Goal: Task Accomplishment & Management: Complete application form

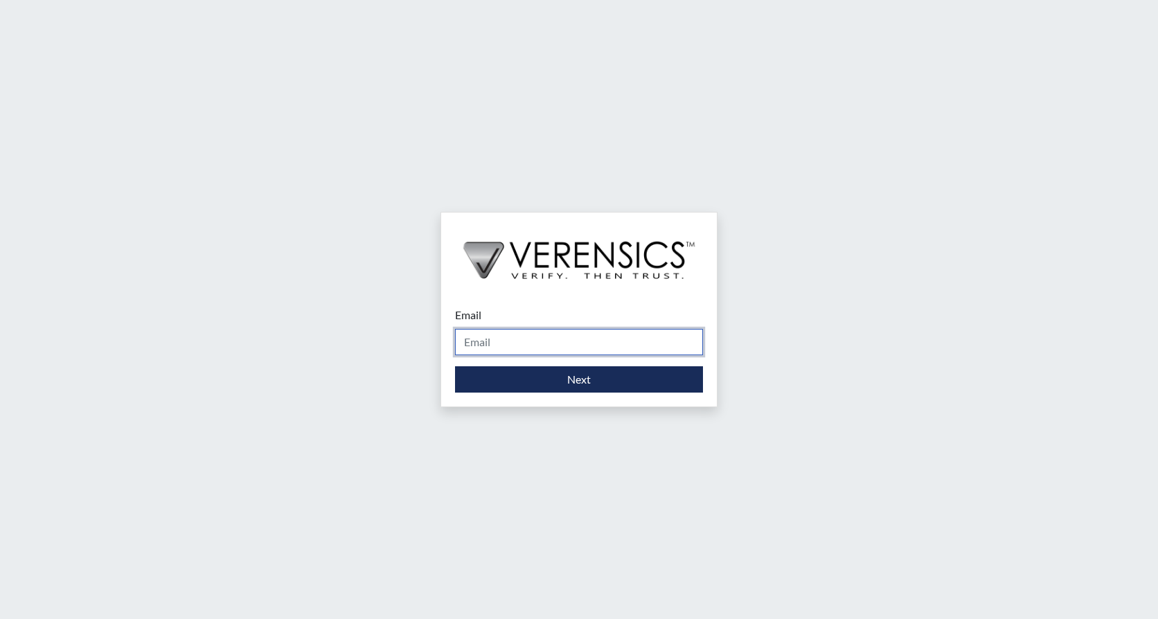
click at [530, 345] on input "Email" at bounding box center [579, 342] width 248 height 26
type input "[PERSON_NAME][EMAIL_ADDRESS][PERSON_NAME][DOMAIN_NAME]"
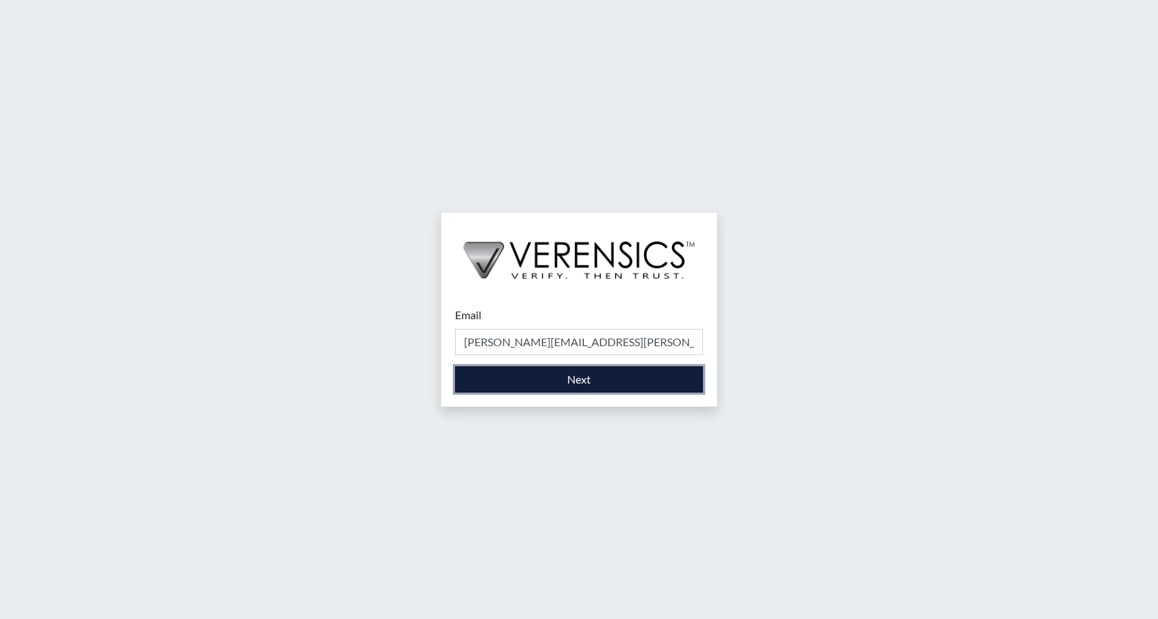
click at [531, 384] on button "Next" at bounding box center [579, 379] width 248 height 26
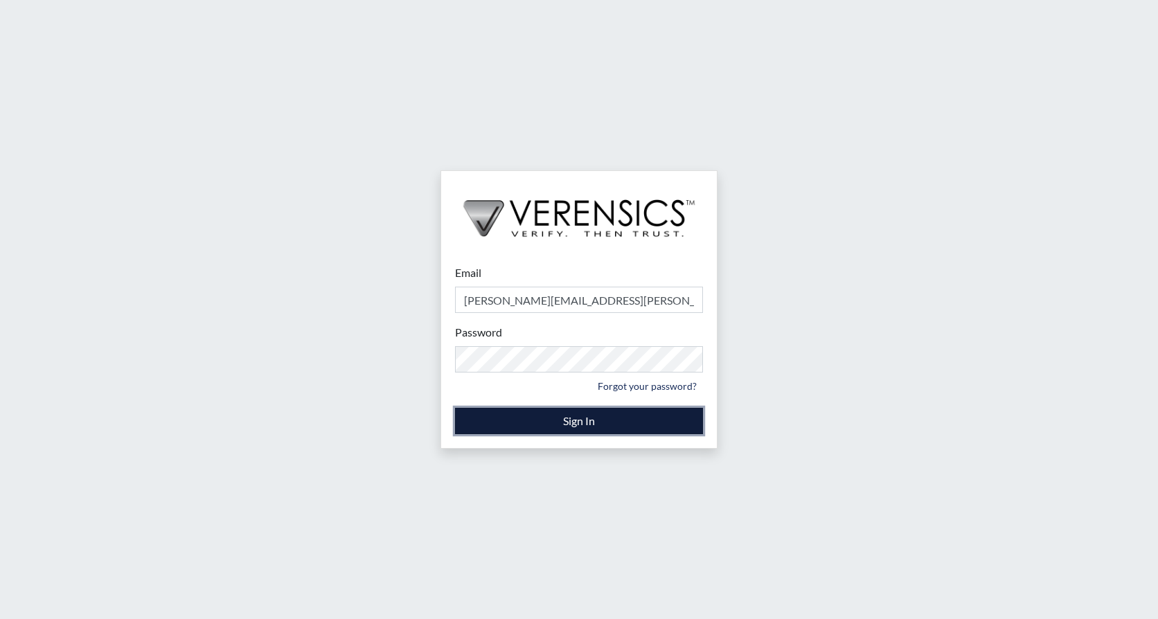
click at [627, 422] on button "Sign In" at bounding box center [579, 421] width 248 height 26
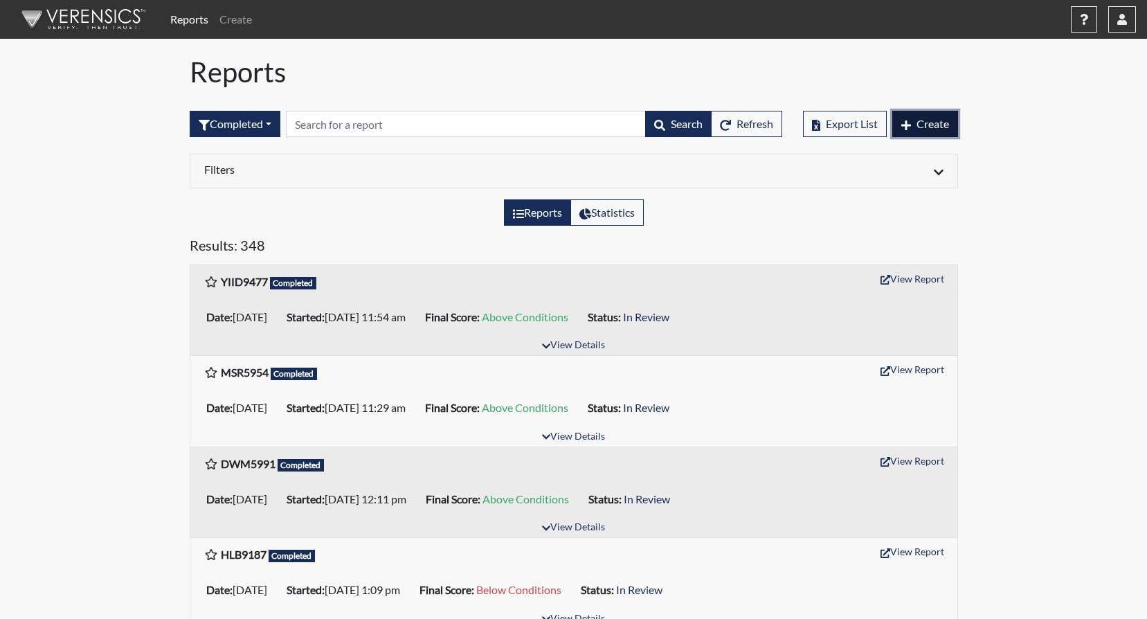
click at [932, 125] on span "Create" at bounding box center [933, 123] width 33 height 13
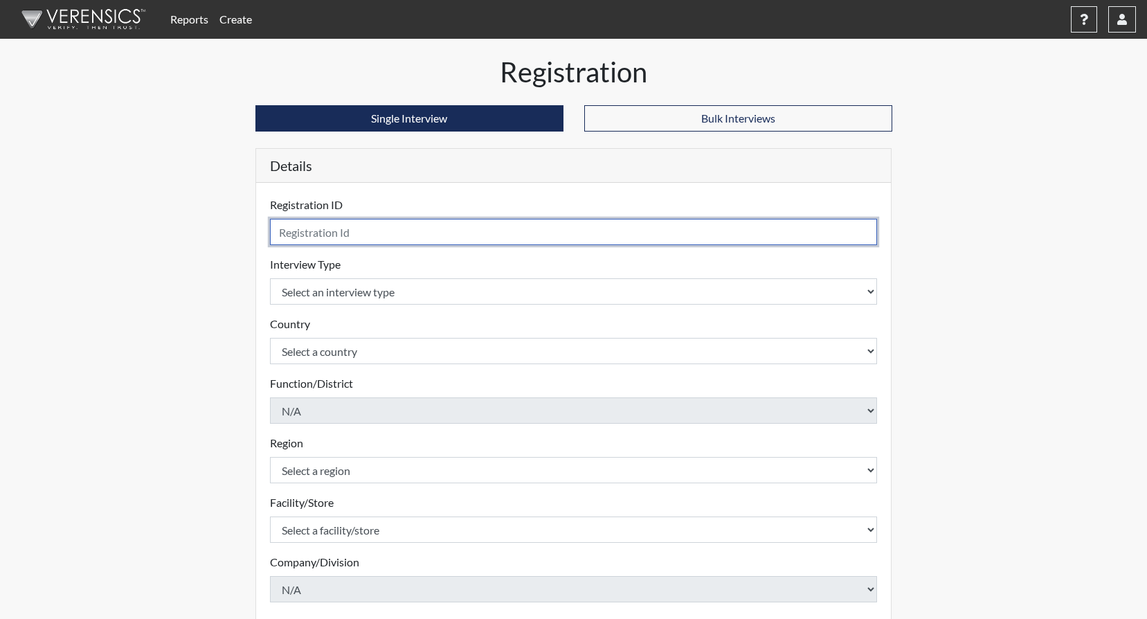
click at [353, 229] on input "text" at bounding box center [574, 232] width 608 height 26
type input "RDA5383"
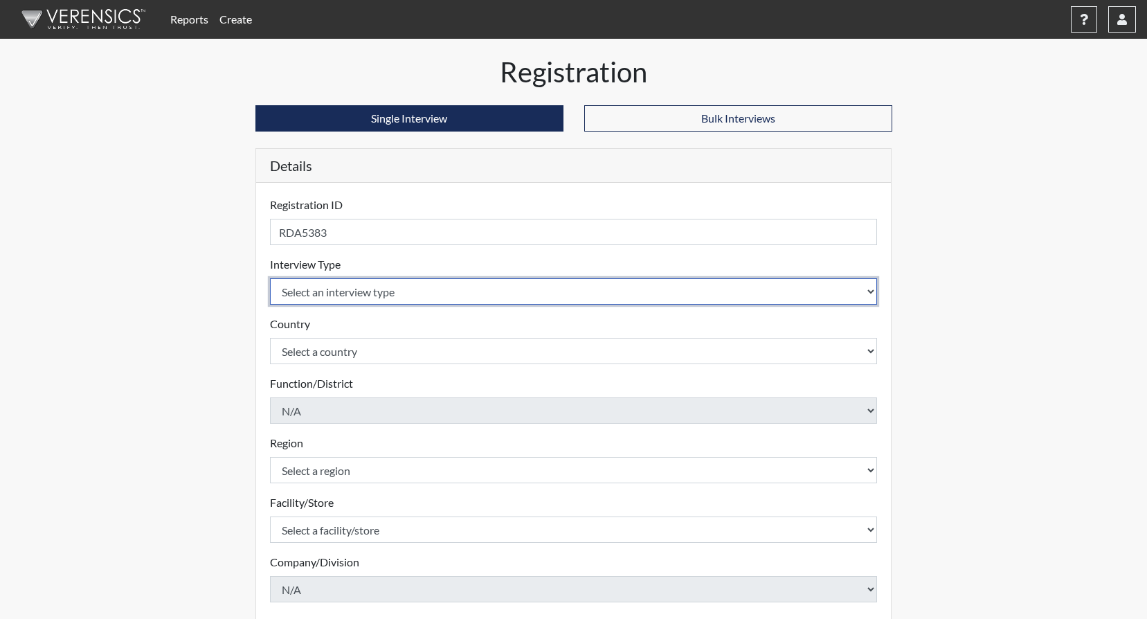
click at [343, 287] on select "Select an interview type Corrections Pre-Employment" at bounding box center [574, 291] width 608 height 26
select select "ff733e93-e1bf-11ea-9c9f-0eff0cf7eb8f"
click at [270, 278] on select "Select an interview type Corrections Pre-Employment" at bounding box center [574, 291] width 608 height 26
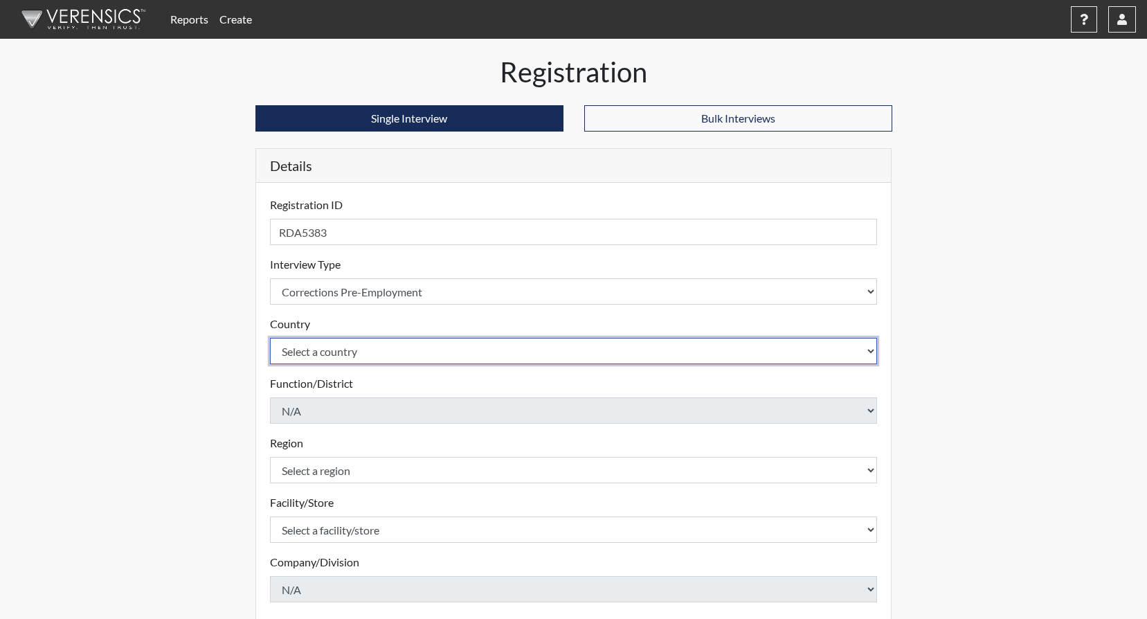
click at [867, 352] on select "Select a country [GEOGRAPHIC_DATA] [GEOGRAPHIC_DATA]" at bounding box center [574, 351] width 608 height 26
select select "united-states-of-[GEOGRAPHIC_DATA]"
click at [270, 338] on select "Select a country [GEOGRAPHIC_DATA] [GEOGRAPHIC_DATA]" at bounding box center [574, 351] width 608 height 26
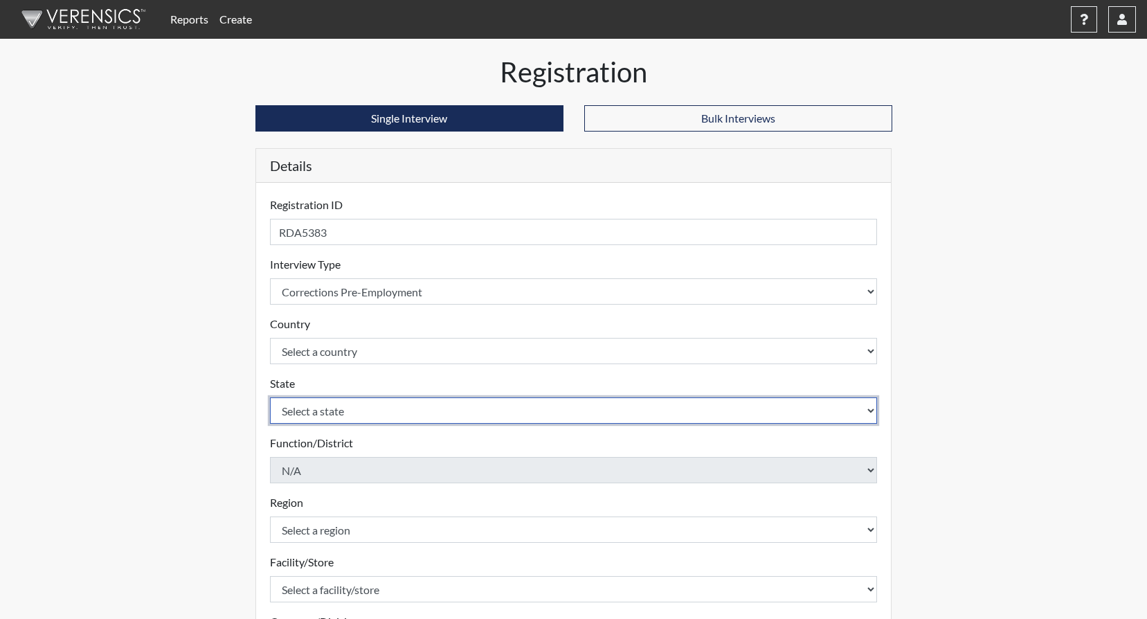
click at [869, 413] on select "Select a state [US_STATE] [US_STATE] [US_STATE] [US_STATE] [US_STATE] [US_STATE…" at bounding box center [574, 410] width 608 height 26
select select "GA"
click at [270, 397] on select "Select a state [US_STATE] [US_STATE] [US_STATE] [US_STATE] [US_STATE] [US_STATE…" at bounding box center [574, 410] width 608 height 26
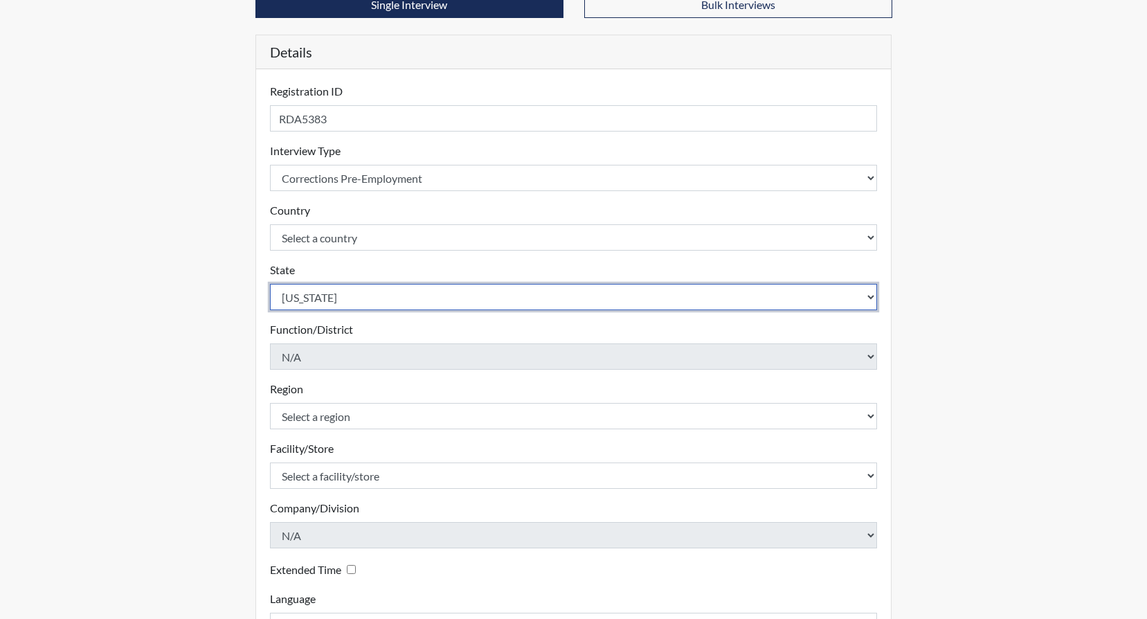
scroll to position [138, 0]
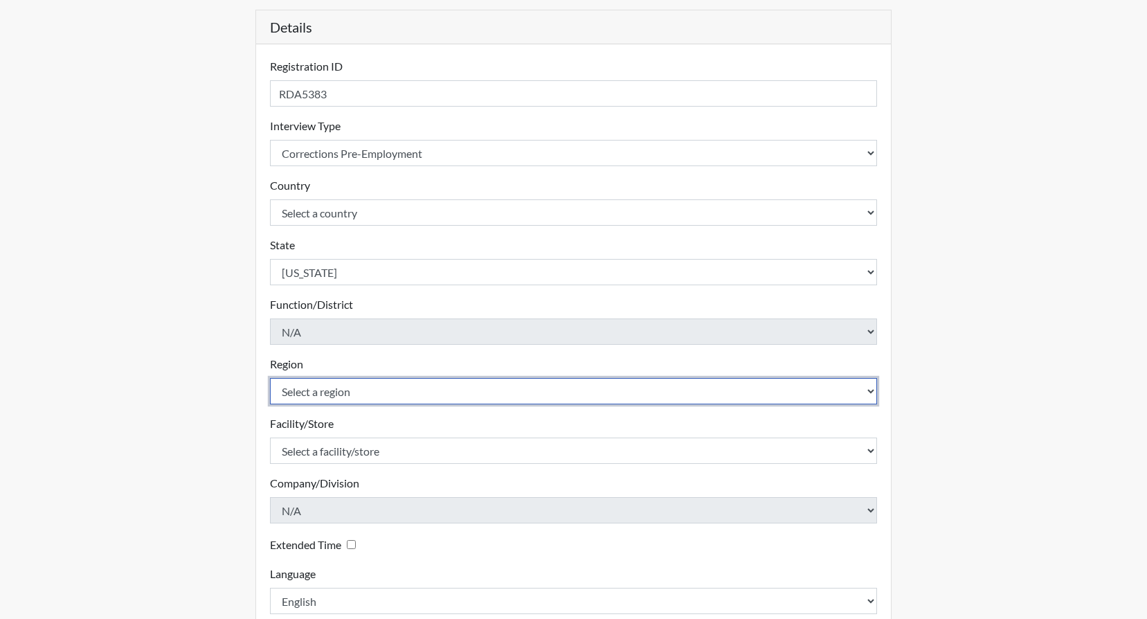
click at [867, 392] on select "Select a region [GEOGRAPHIC_DATA]" at bounding box center [574, 391] width 608 height 26
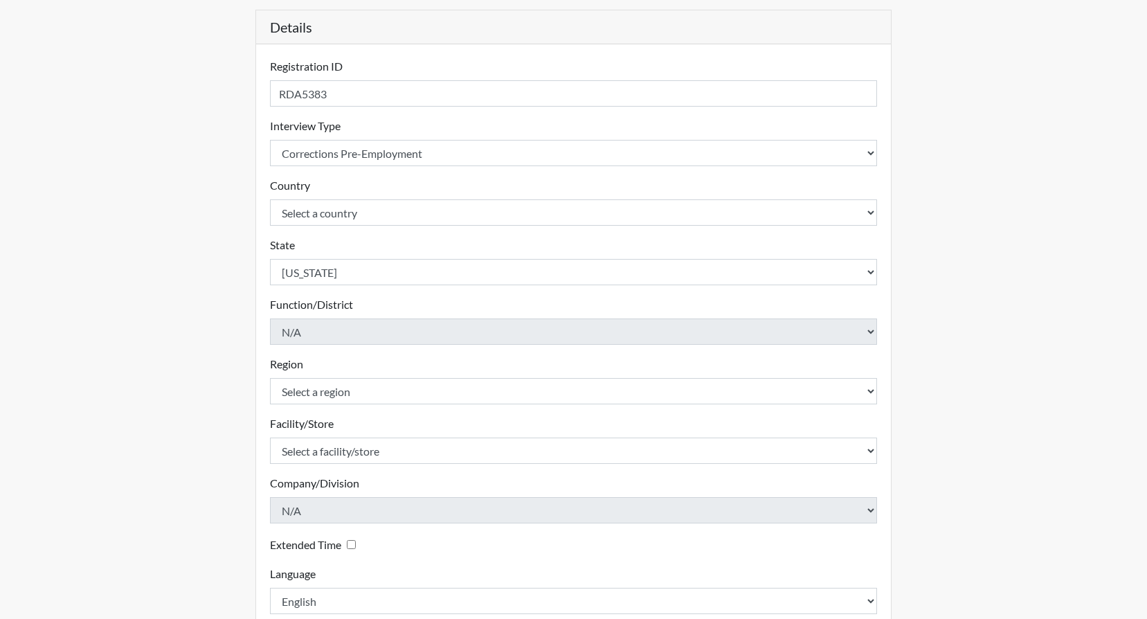
click at [609, 435] on div "Facility/Store Select a facility/store GD&CP SMU*+ Please select a facility/sto…" at bounding box center [574, 439] width 608 height 48
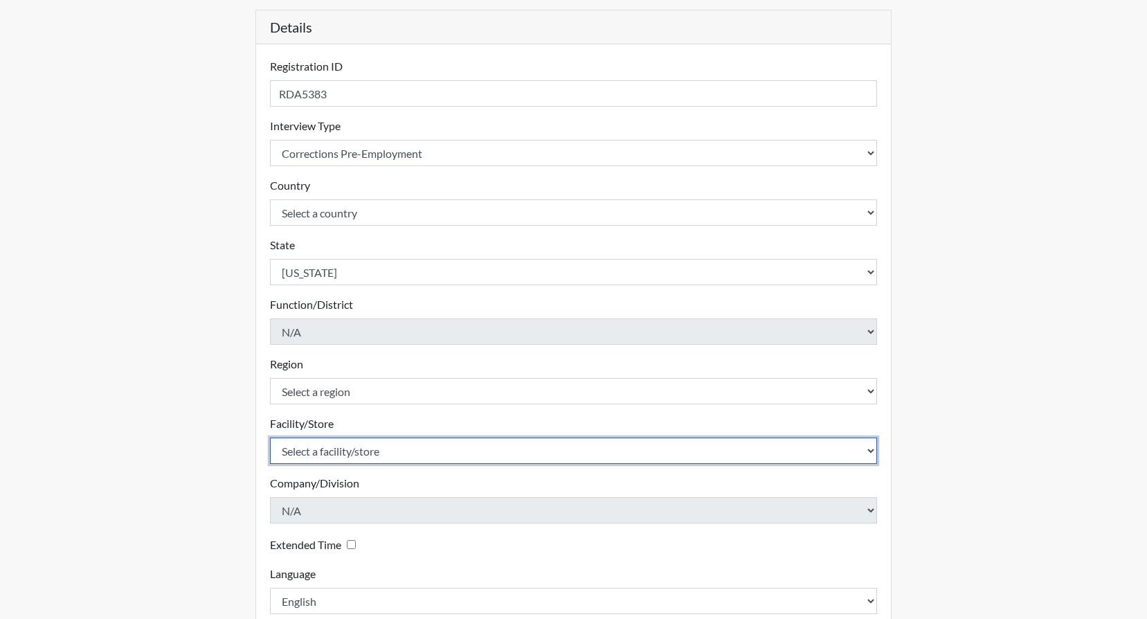
click at [869, 453] on select "Select a facility/store GD&CP SMU*+" at bounding box center [574, 451] width 608 height 26
select select "43ff33d3-b326-4461-b740-f0025afaca61"
click at [270, 438] on select "Select a facility/store GD&CP SMU*+" at bounding box center [574, 451] width 608 height 26
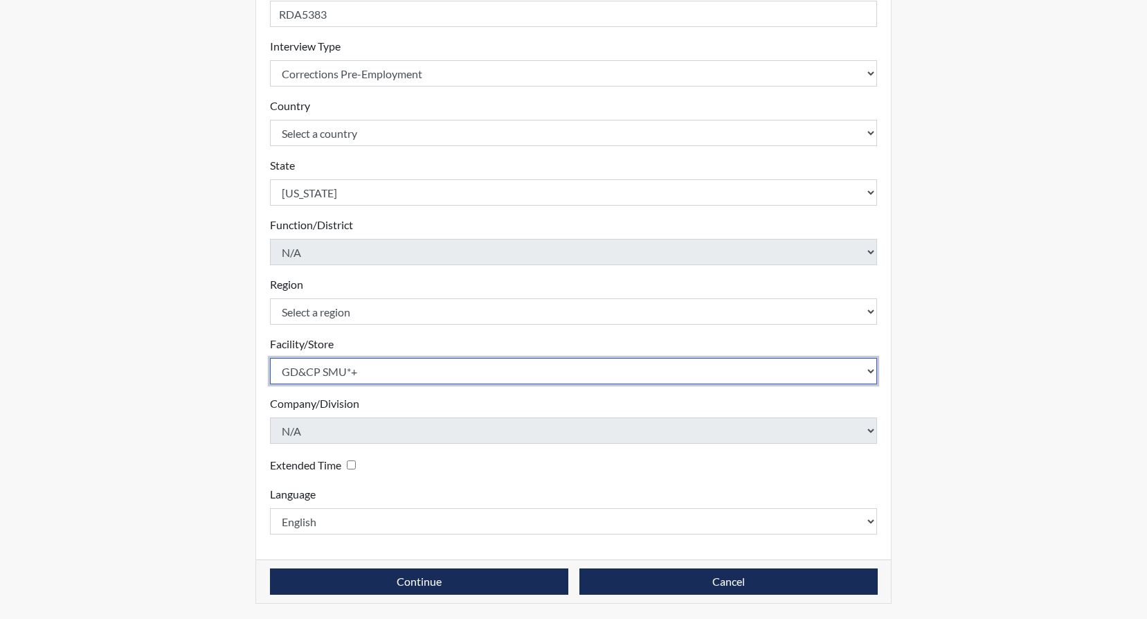
scroll to position [219, 0]
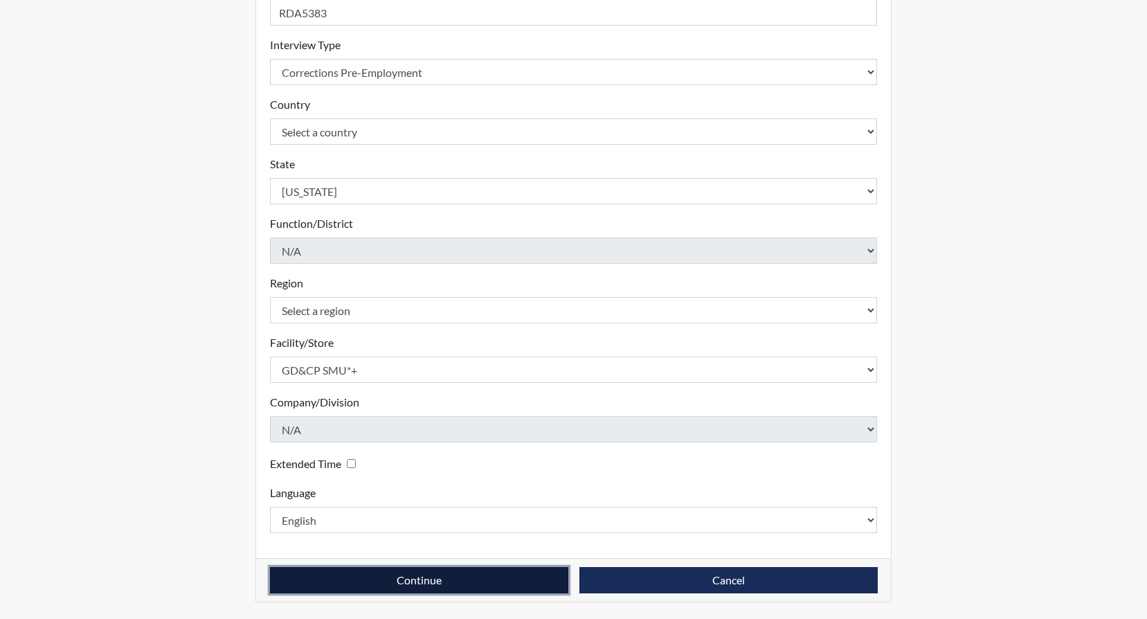
click at [432, 583] on button "Continue" at bounding box center [419, 580] width 298 height 26
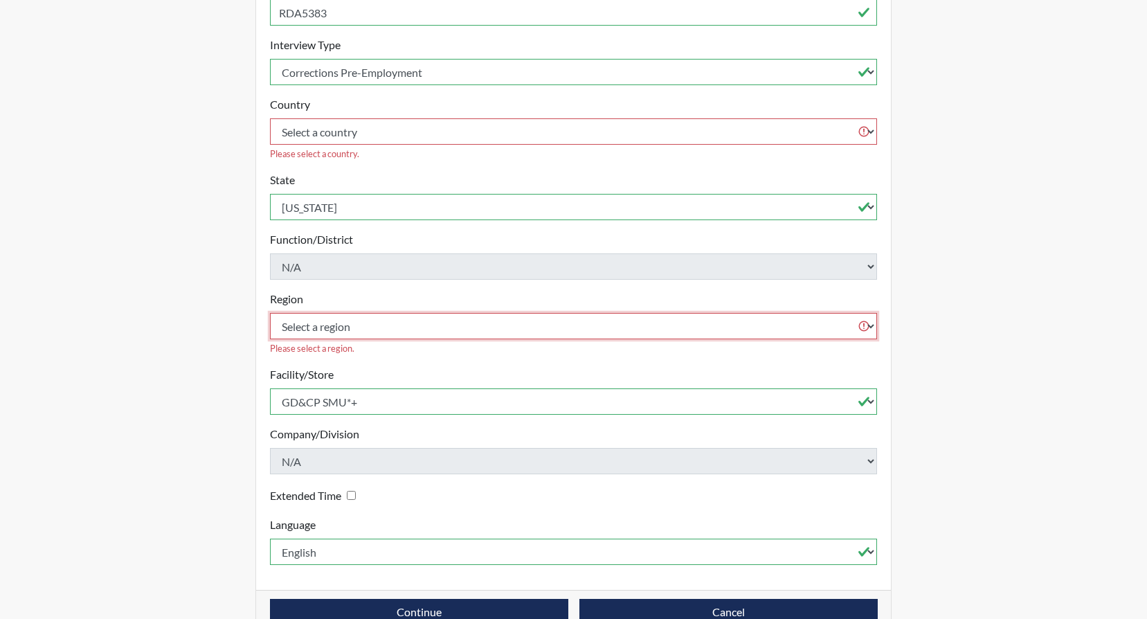
click at [860, 313] on select "Select a region [GEOGRAPHIC_DATA]" at bounding box center [574, 326] width 608 height 26
select select "8bdab1f8-09d2-48bf-ae6d-f2dae3084107"
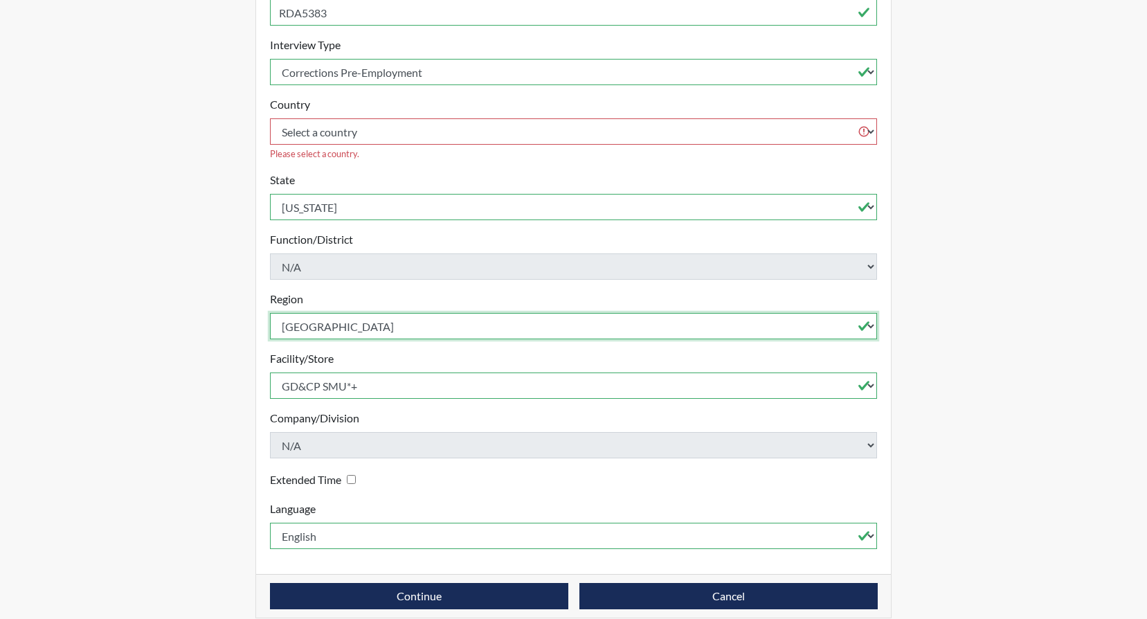
click at [270, 313] on select "Select a region [GEOGRAPHIC_DATA]" at bounding box center [574, 326] width 608 height 26
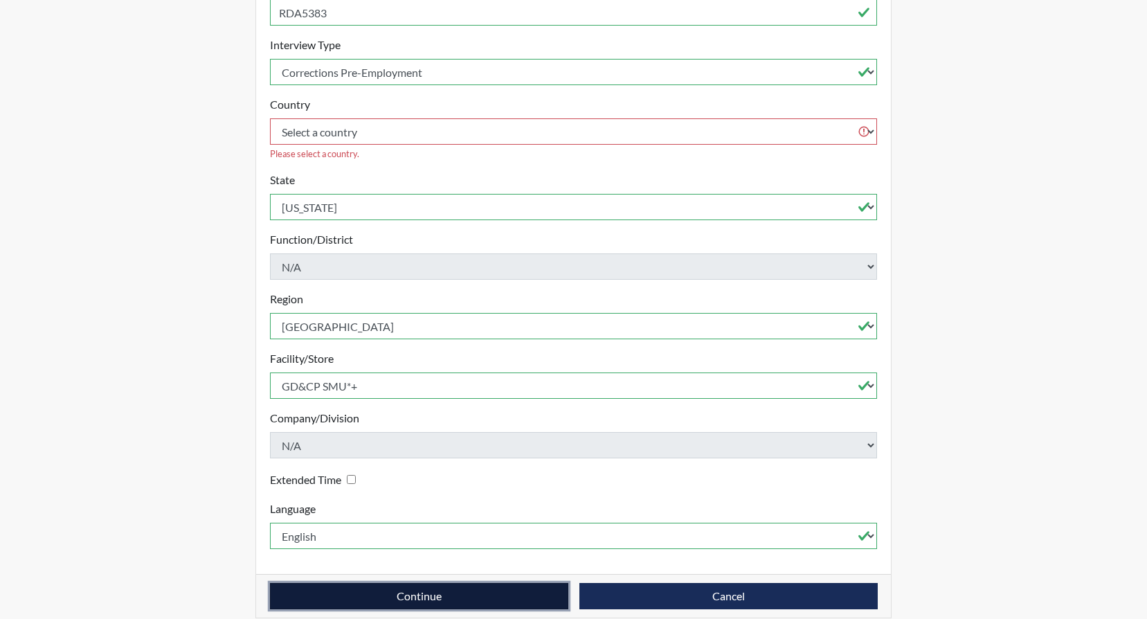
click at [447, 584] on button "Continue" at bounding box center [419, 596] width 298 height 26
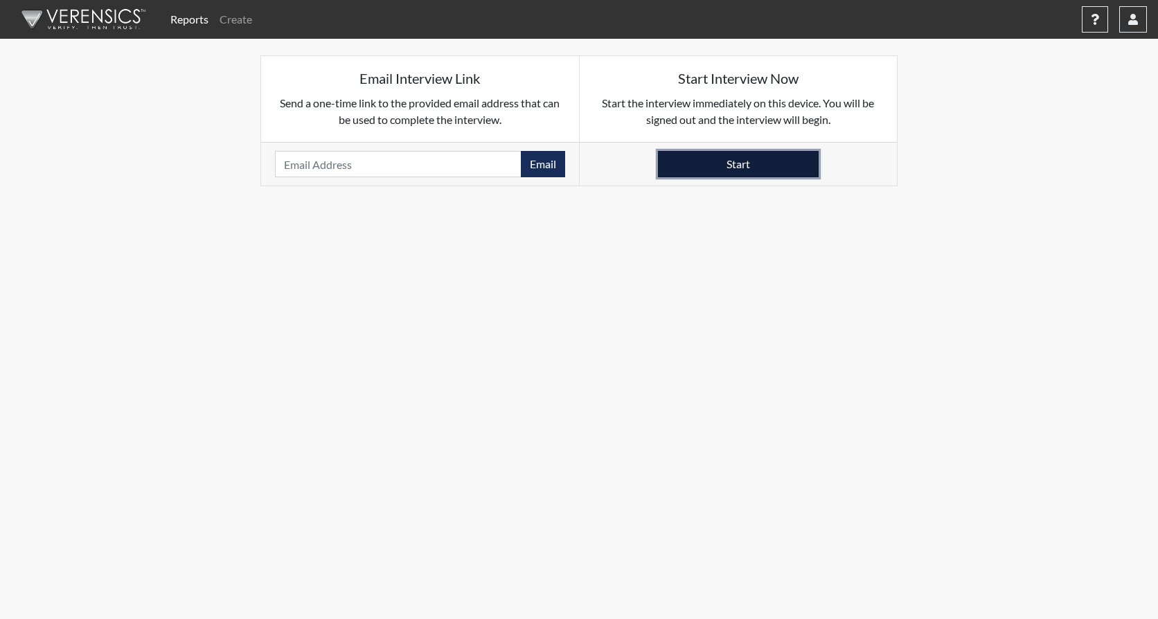
click at [748, 163] on button "Start" at bounding box center [738, 164] width 161 height 26
